Goal: Find specific page/section: Find specific page/section

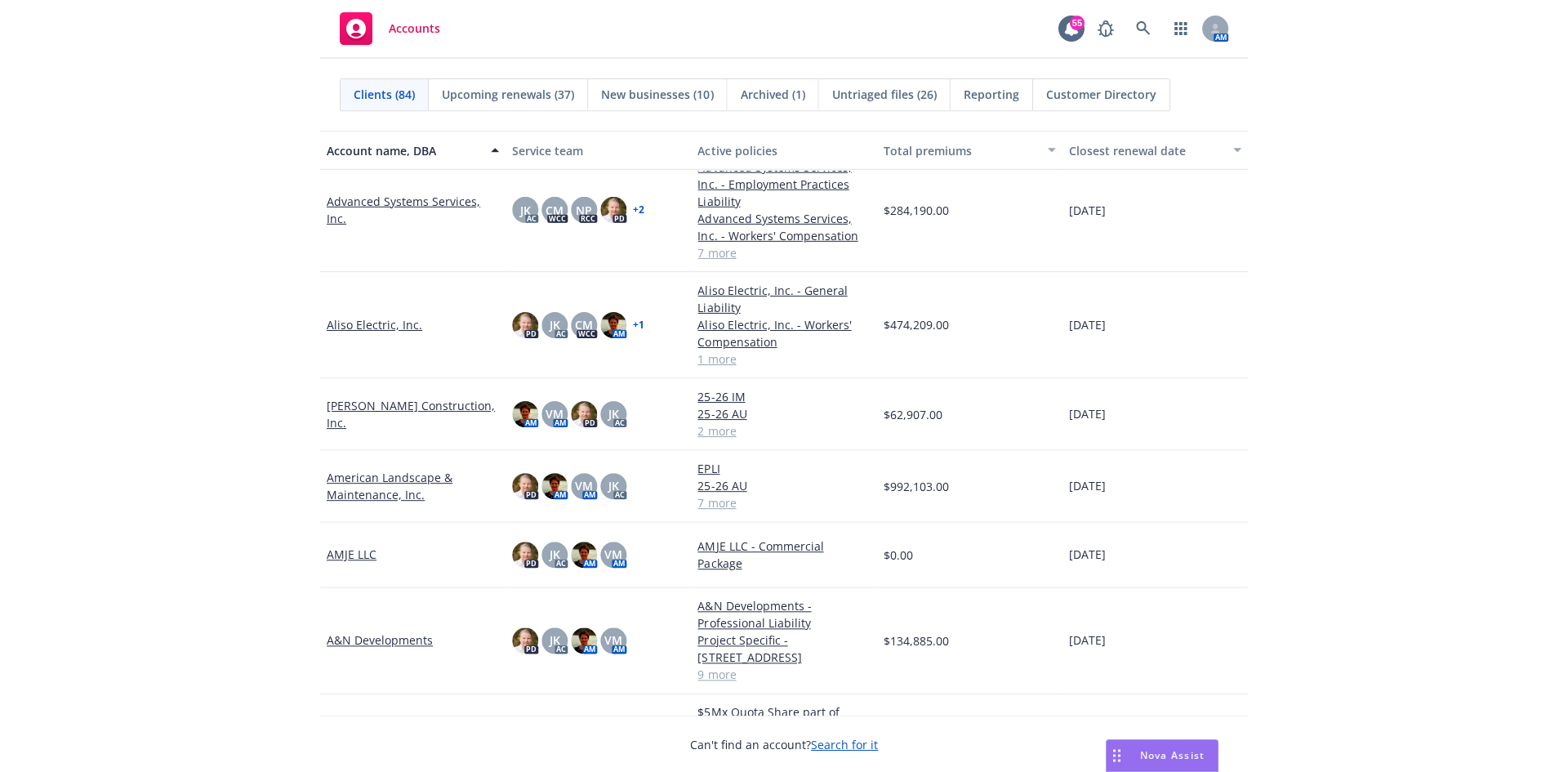
scroll to position [572, 0]
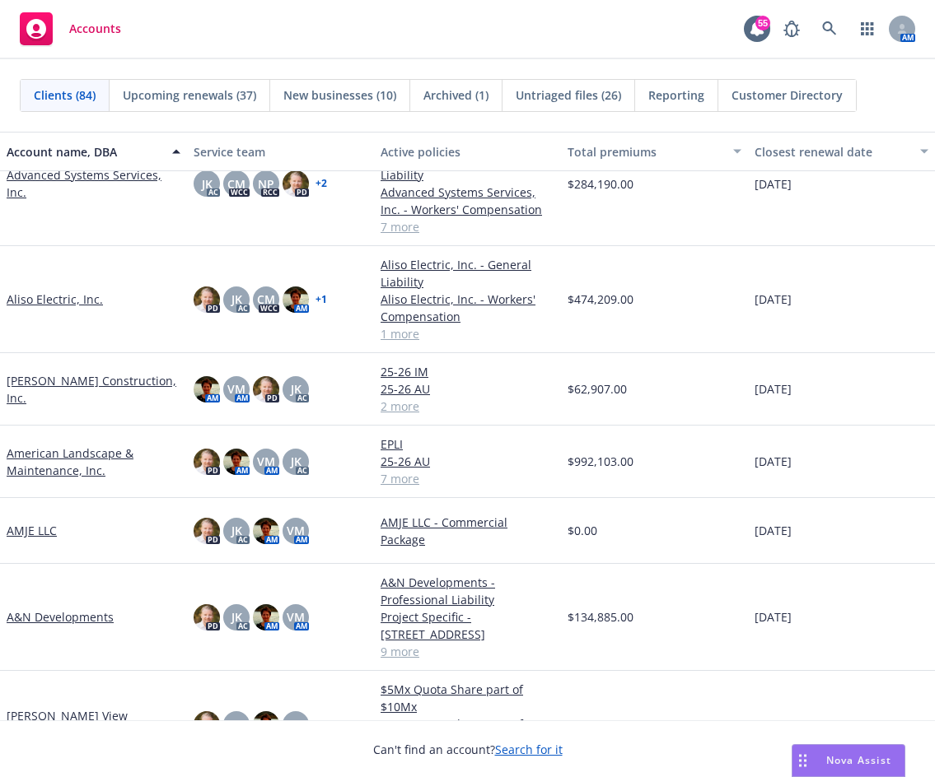
click at [58, 175] on link "Advanced Systems Services, Inc." at bounding box center [94, 183] width 174 height 35
